Goal: Check status: Check status

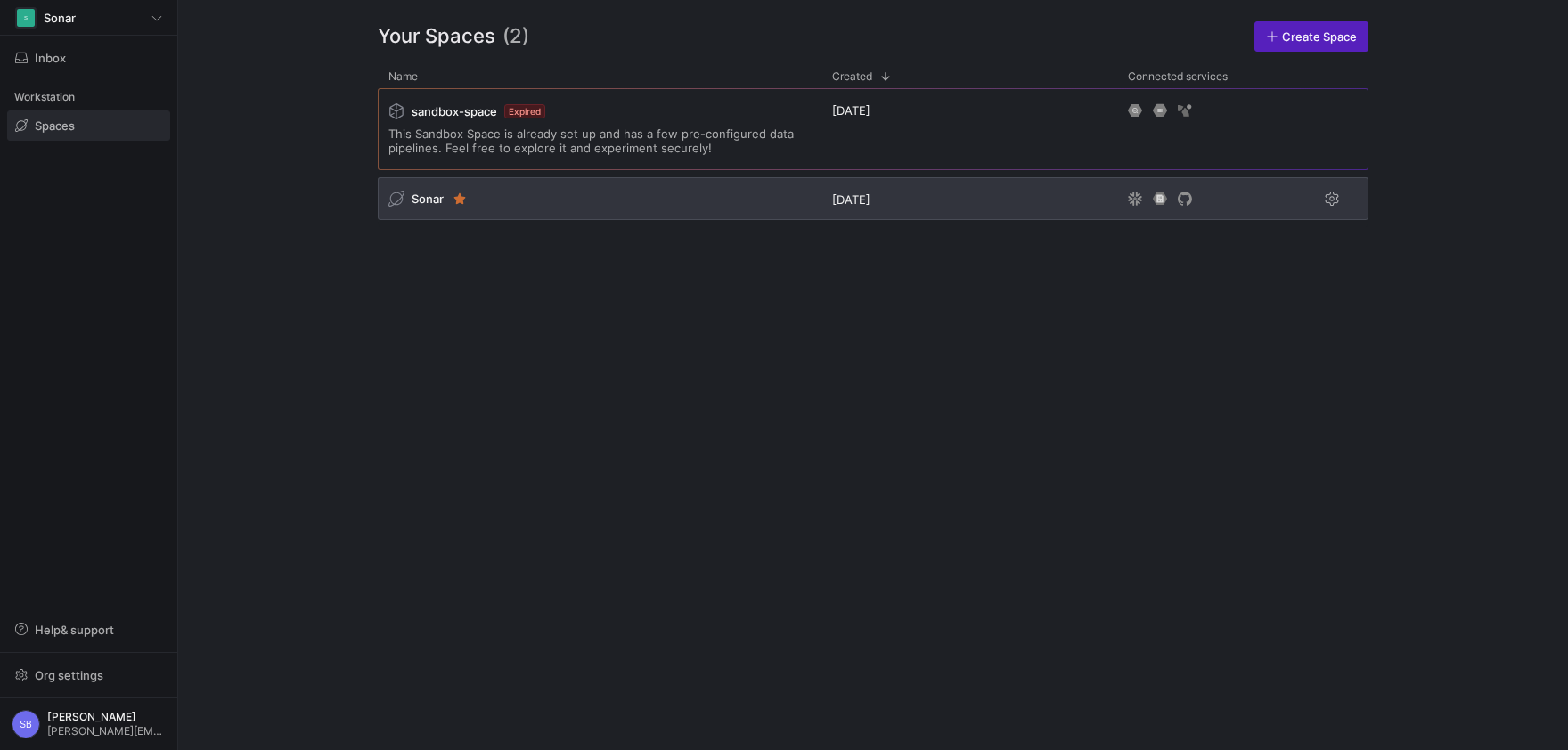
click at [426, 195] on span "Sonar" at bounding box center [428, 199] width 32 height 15
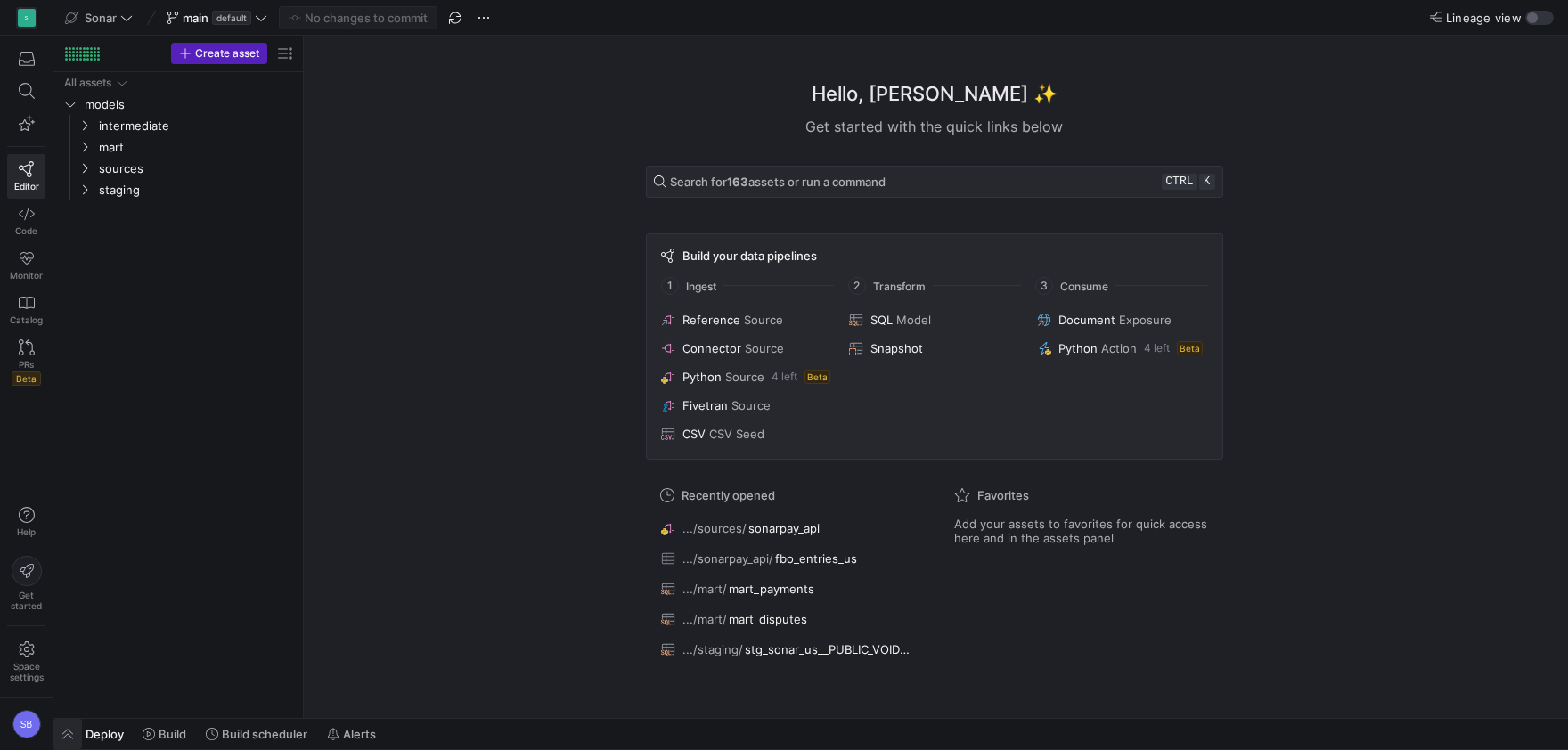
click at [79, 730] on span "button" at bounding box center [68, 734] width 28 height 30
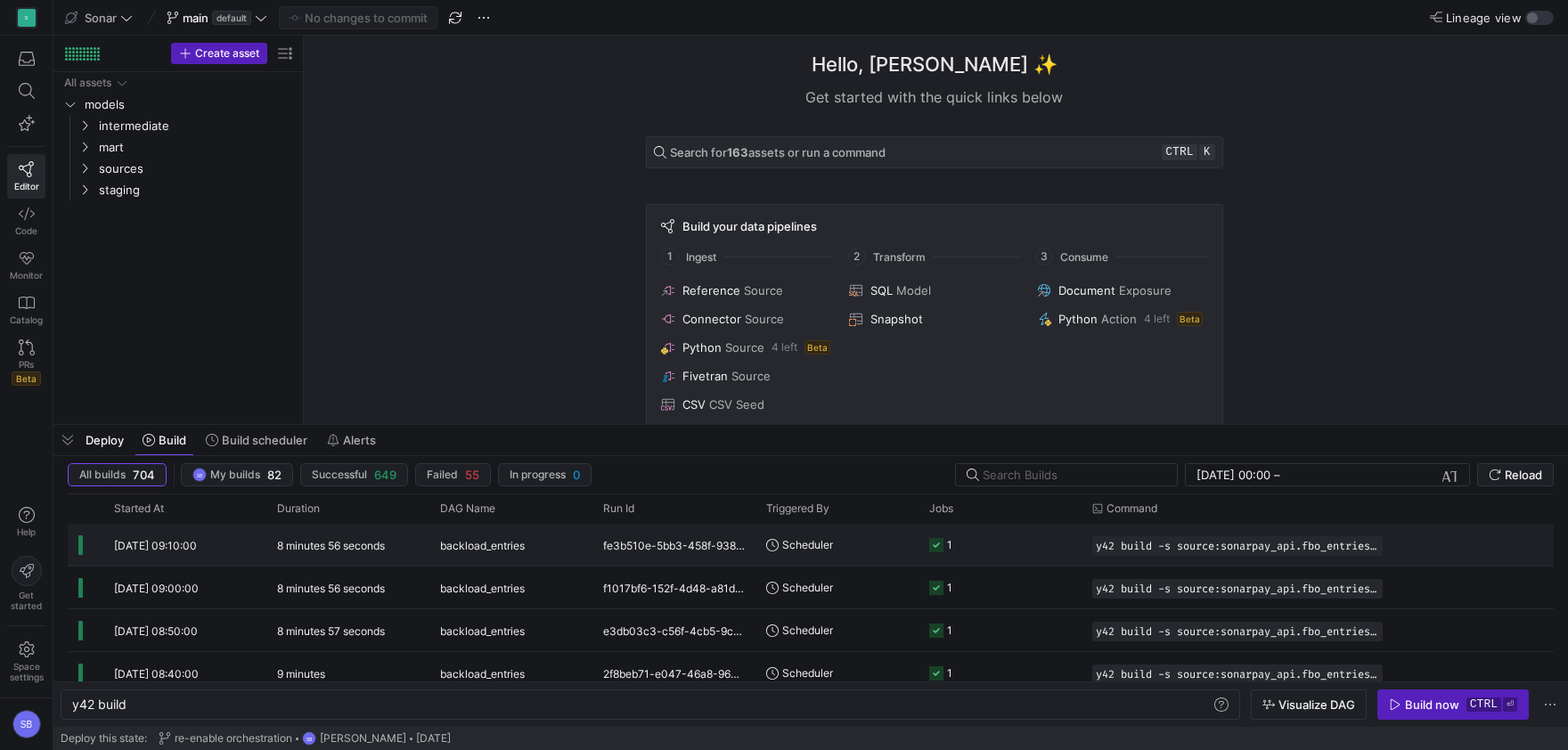
click at [182, 547] on span "[DATE] 09:10:00" at bounding box center [156, 546] width 83 height 14
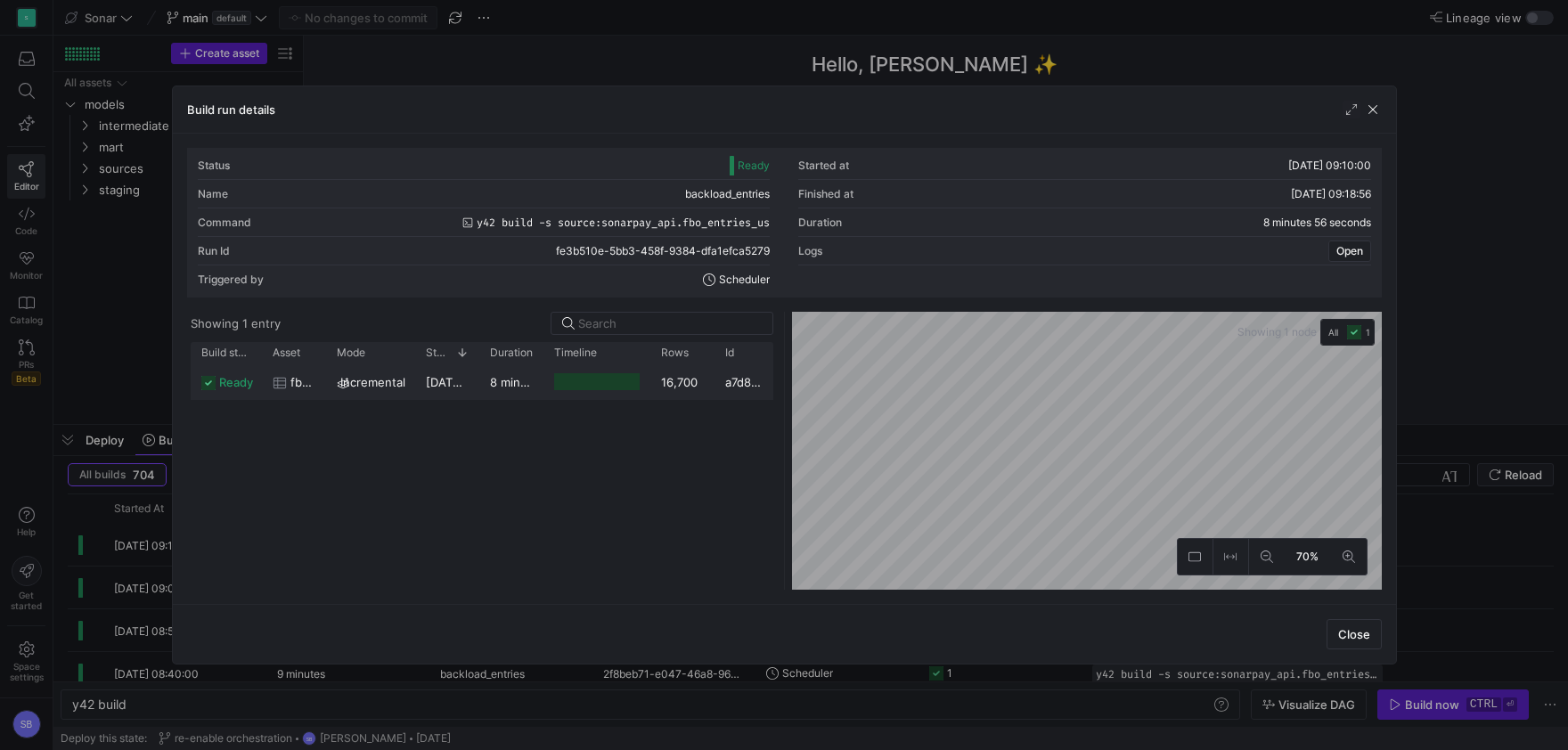
click at [475, 383] on span "[DATE] 09:10:02" at bounding box center [471, 382] width 90 height 15
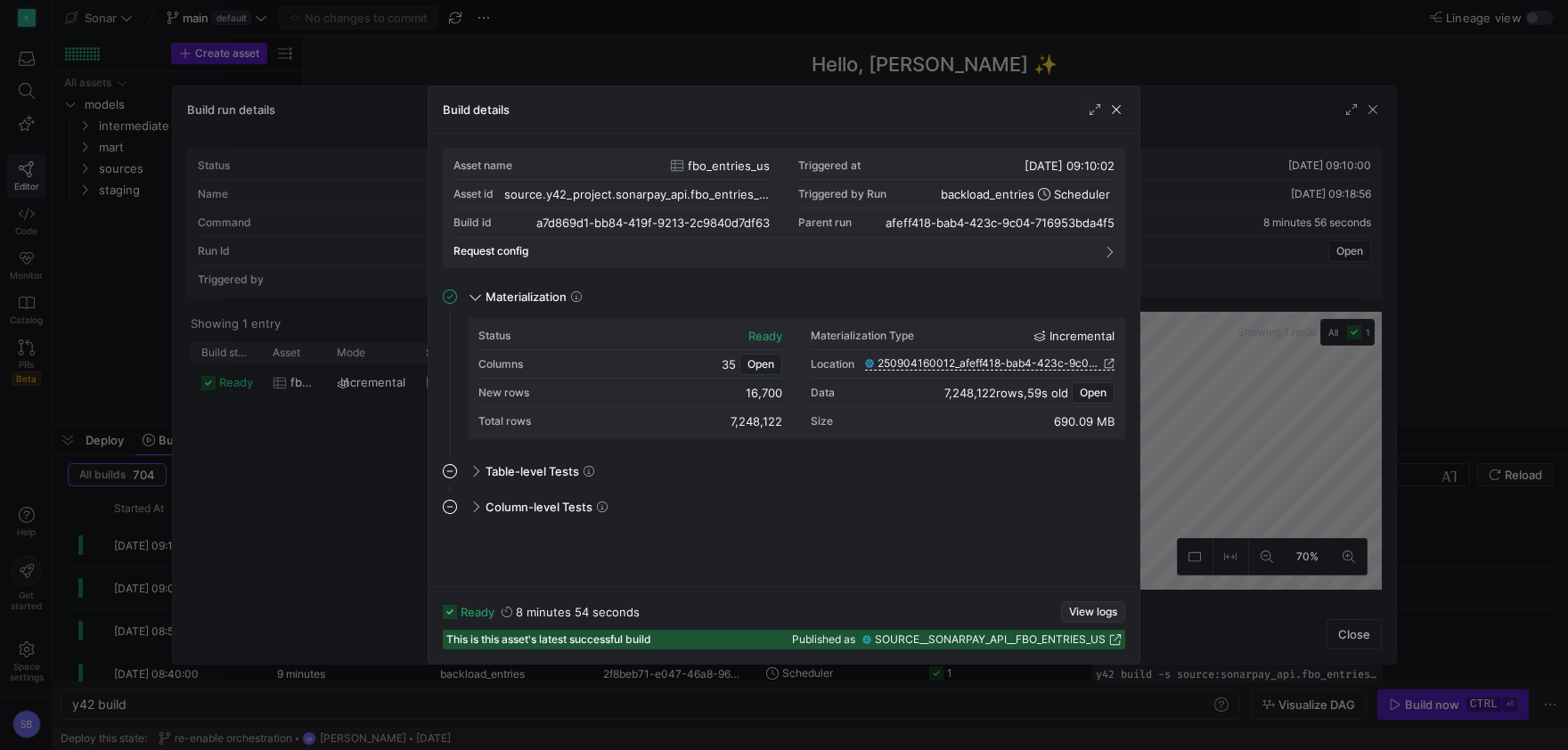
click at [1078, 614] on span "View logs" at bounding box center [1092, 612] width 48 height 13
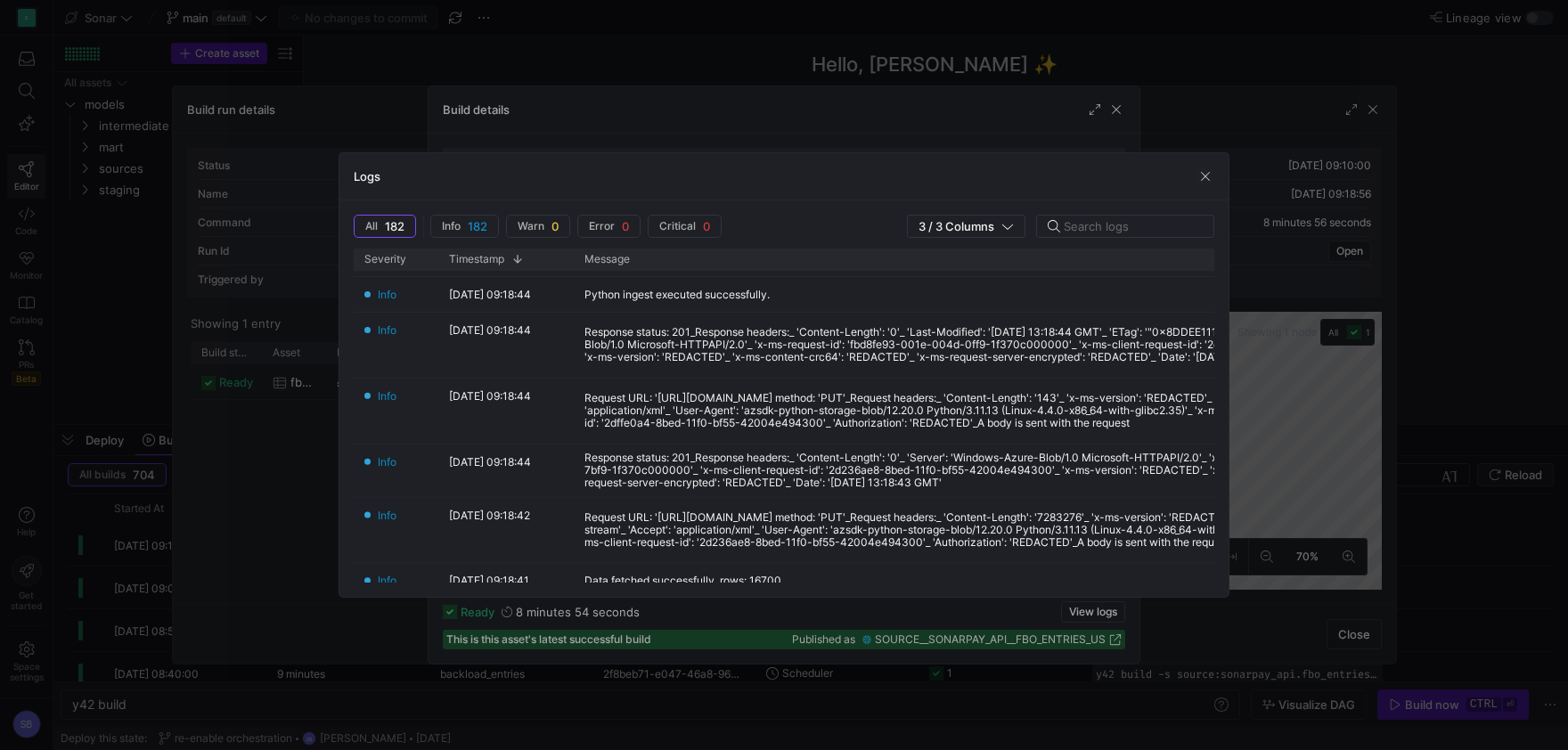
scroll to position [333, 0]
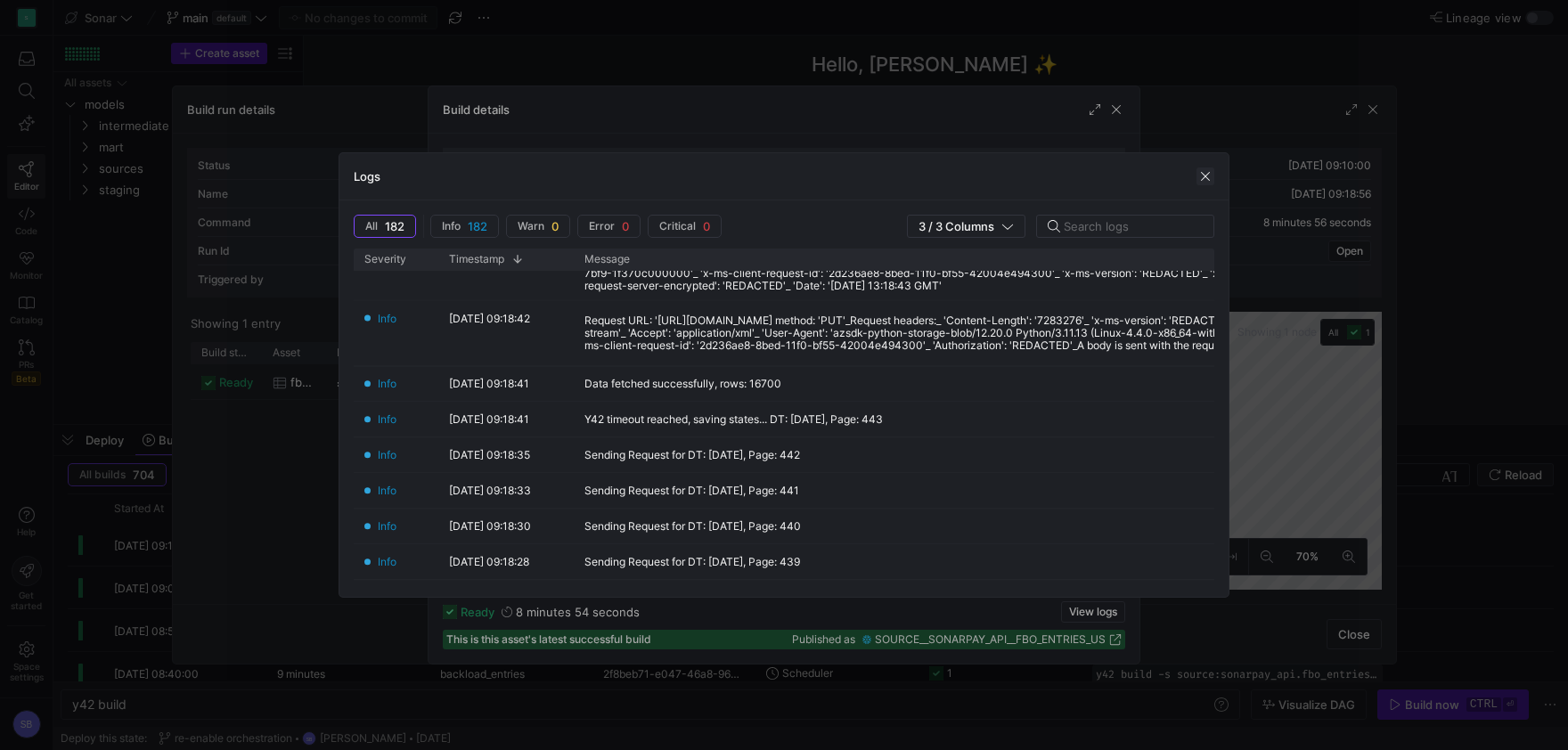
click at [1209, 172] on span "button" at bounding box center [1206, 176] width 18 height 18
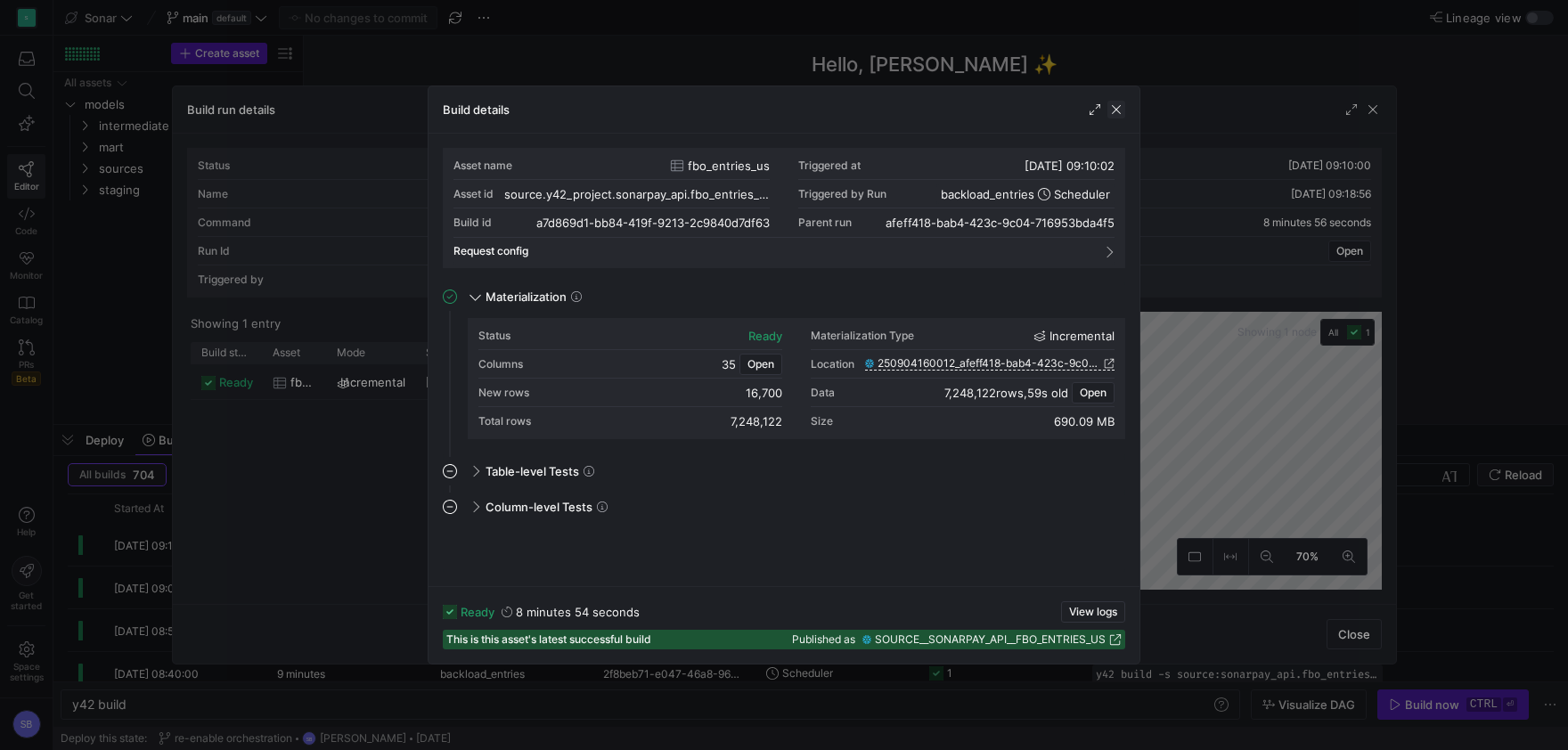
click at [1118, 115] on span "button" at bounding box center [1117, 110] width 18 height 18
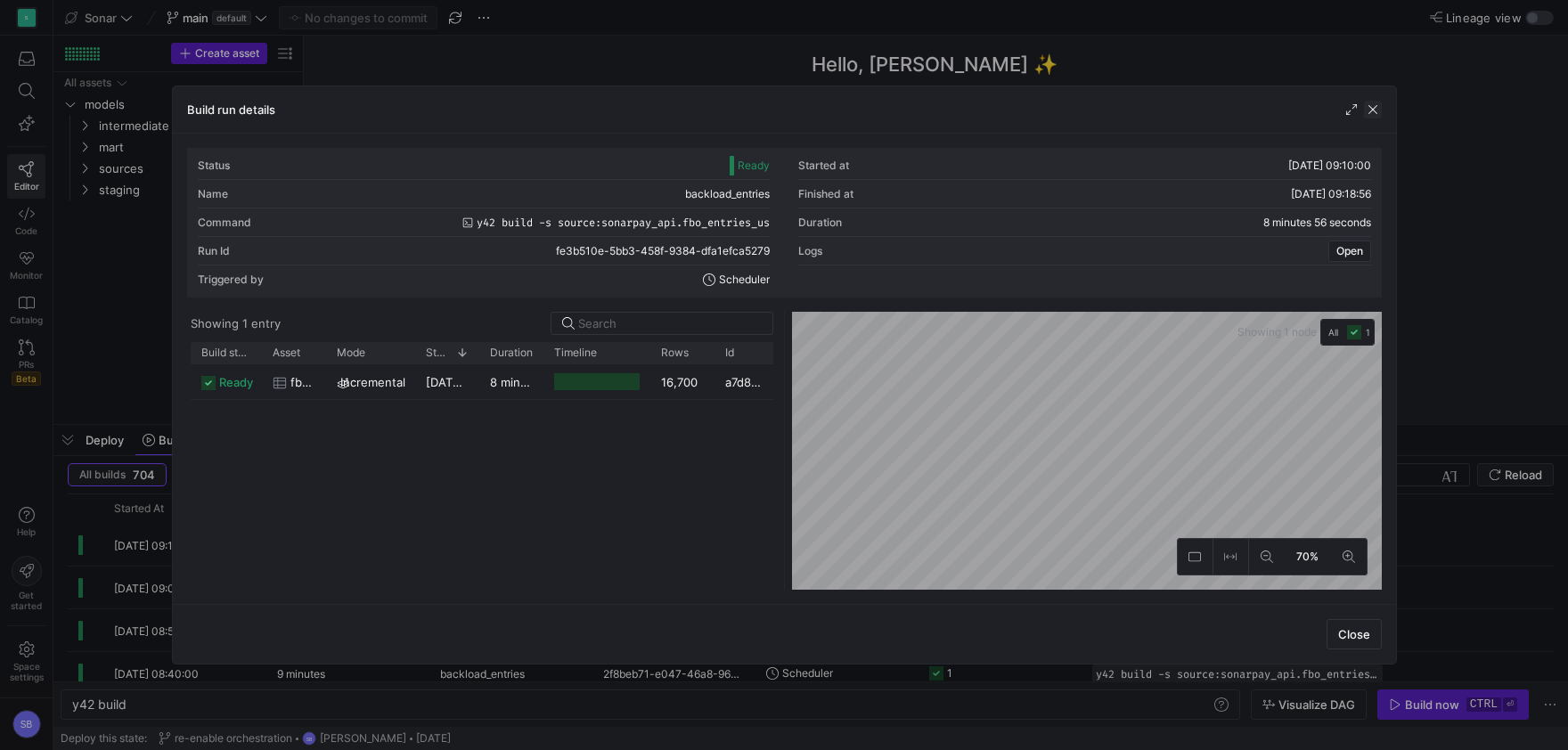
click at [1377, 105] on span "button" at bounding box center [1373, 110] width 18 height 18
